Goal: Task Accomplishment & Management: Manage account settings

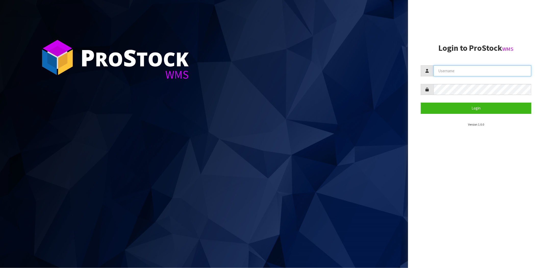
click at [215, 68] on input "text" at bounding box center [483, 70] width 98 height 11
type input "maji@cwl.co.nz"
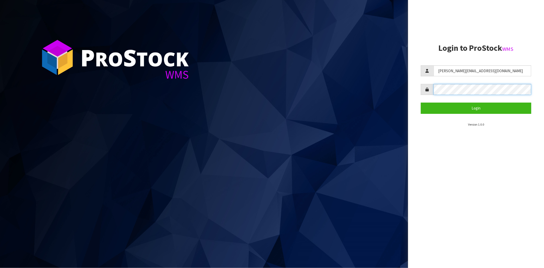
click at [215, 103] on button "Login" at bounding box center [476, 108] width 111 height 11
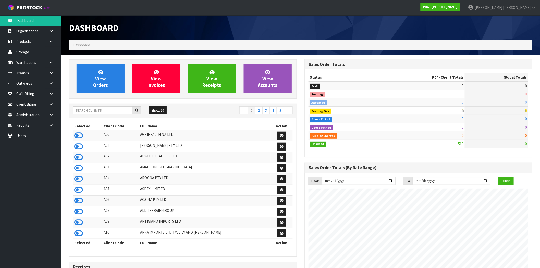
scroll to position [312, 236]
click at [97, 105] on input "text" at bounding box center [102, 110] width 59 height 8
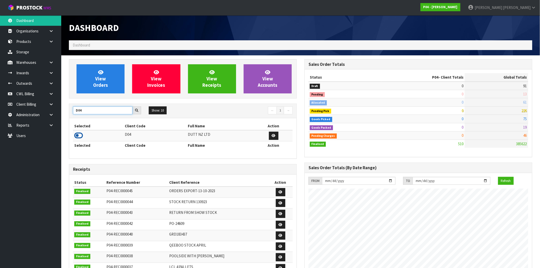
type input "D04"
click at [81, 105] on icon at bounding box center [78, 136] width 9 height 8
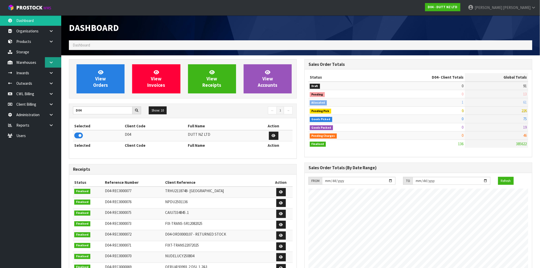
scroll to position [387, 236]
click at [52, 65] on link at bounding box center [53, 62] width 16 height 10
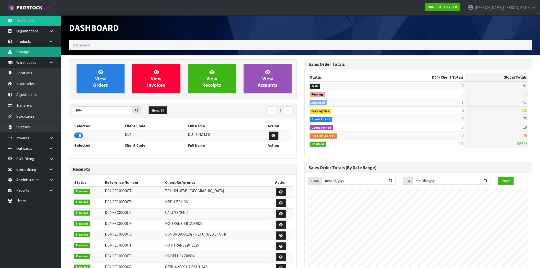
click at [31, 49] on link "Storage" at bounding box center [30, 52] width 61 height 10
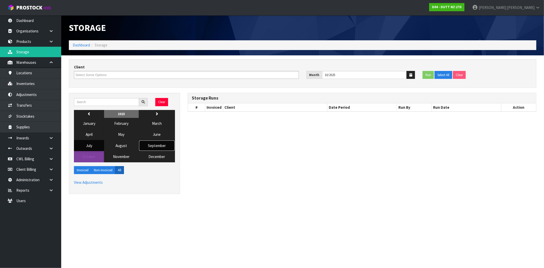
click at [164, 105] on span "September" at bounding box center [157, 145] width 18 height 5
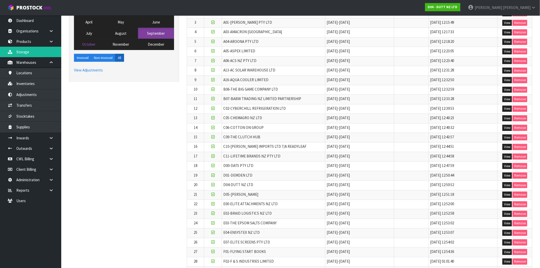
scroll to position [113, 0]
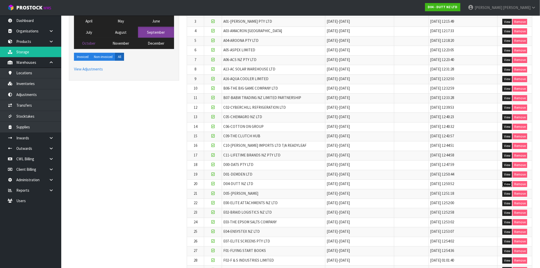
click at [215, 105] on button "View" at bounding box center [507, 184] width 9 height 6
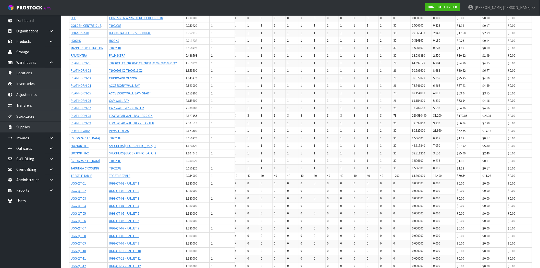
scroll to position [479, 0]
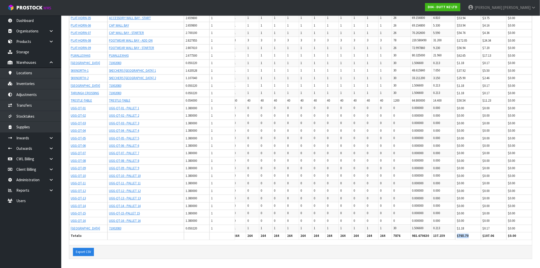
drag, startPoint x: 471, startPoint y: 231, endPoint x: 453, endPoint y: 233, distance: 18.4
click at [215, 105] on tr "Totals: 253 253 253 253 264 264 264 264 264 264 264 264 264 264 264 264 264 264…" at bounding box center [225, 235] width 462 height 7
drag, startPoint x: 471, startPoint y: 233, endPoint x: 436, endPoint y: 235, distance: 35.3
click at [215, 105] on tr "Totals: 253 253 253 253 264 264 264 264 264 264 264 264 264 264 264 264 264 264…" at bounding box center [225, 235] width 462 height 7
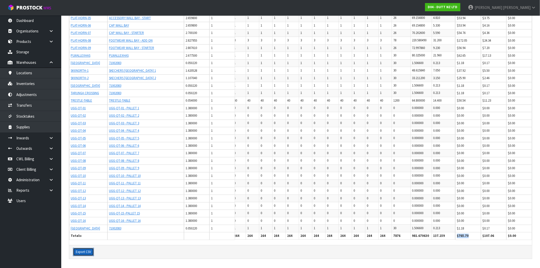
click at [85, 105] on button "Export CSV" at bounding box center [83, 252] width 21 height 8
click at [26, 53] on link "Storage" at bounding box center [30, 52] width 61 height 10
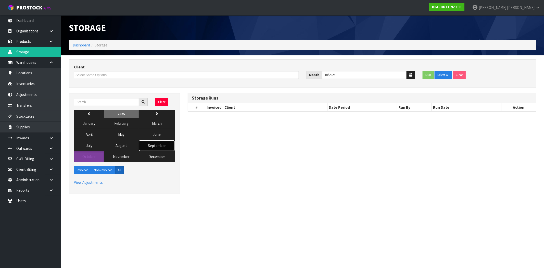
click at [152, 105] on span "September" at bounding box center [157, 145] width 18 height 5
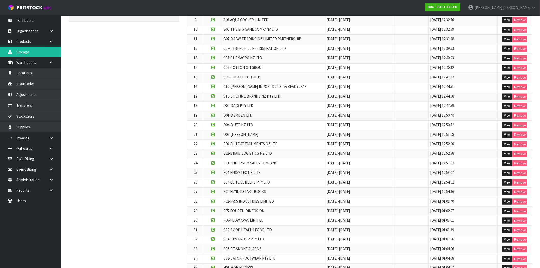
scroll to position [170, 0]
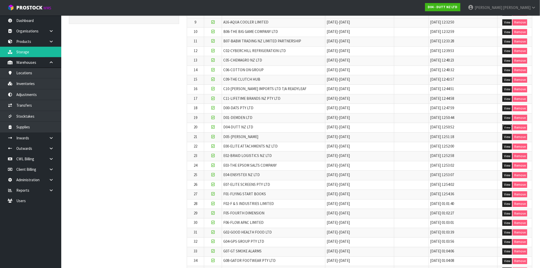
click at [215, 105] on button "View" at bounding box center [507, 128] width 9 height 6
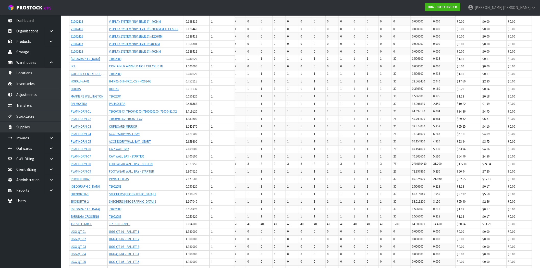
scroll to position [479, 0]
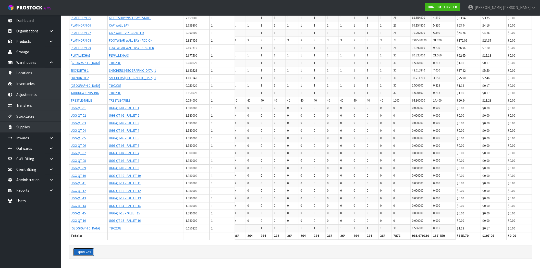
click at [89, 105] on button "Export CSV" at bounding box center [83, 252] width 21 height 8
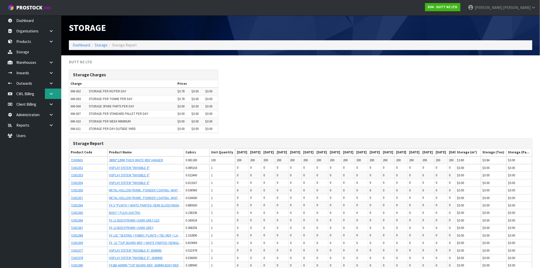
click at [54, 93] on link at bounding box center [53, 94] width 16 height 10
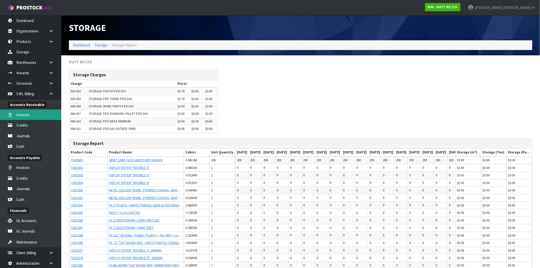
click at [40, 117] on link "Invoices" at bounding box center [30, 114] width 61 height 10
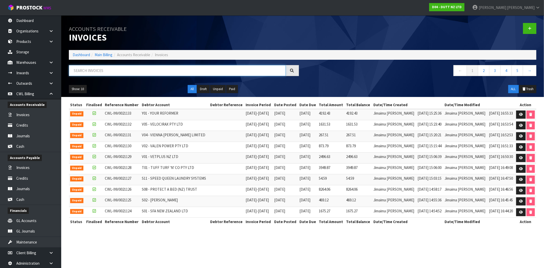
click at [92, 70] on input "text" at bounding box center [177, 70] width 217 height 11
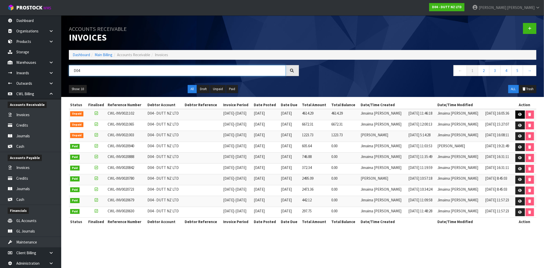
type input "D04"
click at [520, 115] on icon at bounding box center [521, 114] width 4 height 3
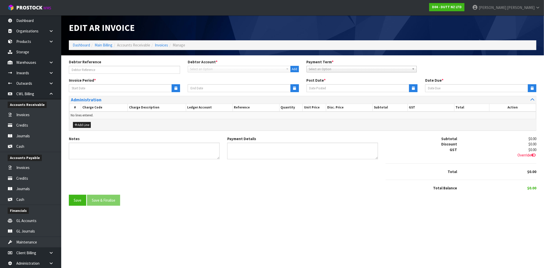
type input "[DATE]"
type textarea "Please contact us [DATE] should there be any discrepancies."
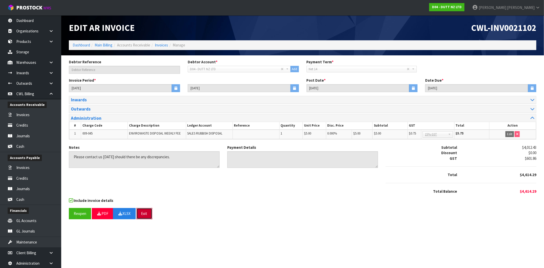
click at [149, 215] on button "Exit" at bounding box center [145, 213] width 16 height 11
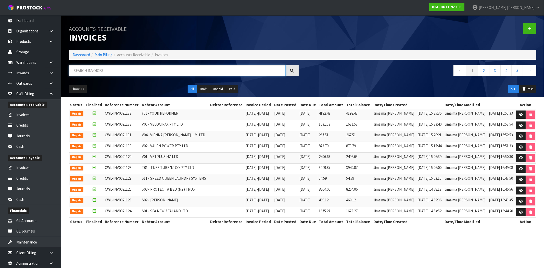
click at [138, 71] on input "text" at bounding box center [177, 70] width 217 height 11
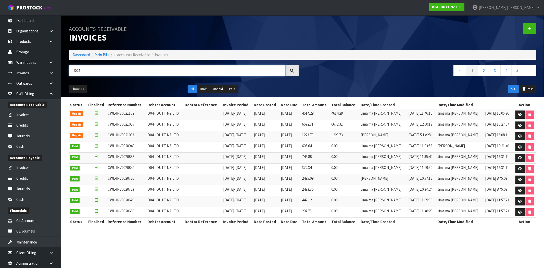
type input "D04"
click at [521, 126] on icon at bounding box center [521, 125] width 4 height 3
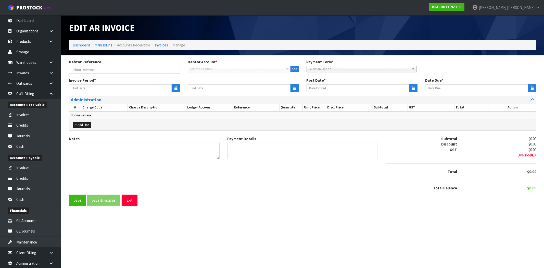
type input "[DATE]"
type textarea "Please contact us [DATE] should there be any discrepancies."
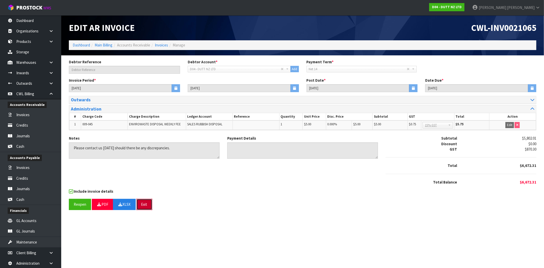
click at [145, 205] on button "Exit" at bounding box center [145, 204] width 16 height 11
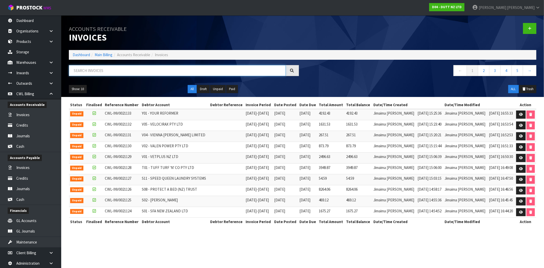
click at [148, 73] on input "text" at bounding box center [177, 70] width 217 height 11
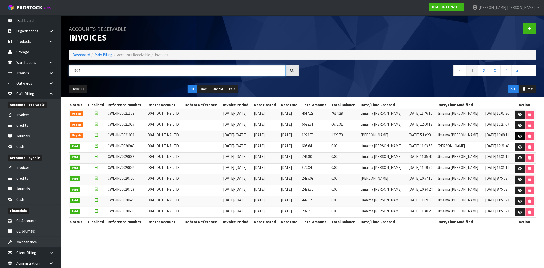
type input "D04"
click at [521, 136] on icon at bounding box center [521, 136] width 4 height 3
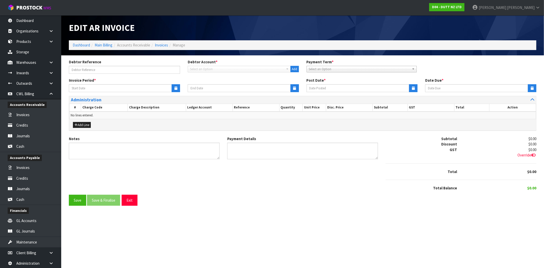
type input "[DATE]"
type textarea "Please contact us [DATE] should there be any discrepancies."
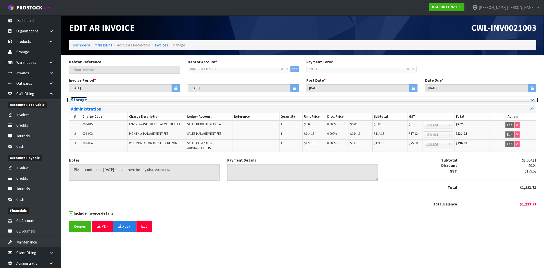
click at [532, 99] on icon at bounding box center [533, 99] width 4 height 4
